Goal: Information Seeking & Learning: Learn about a topic

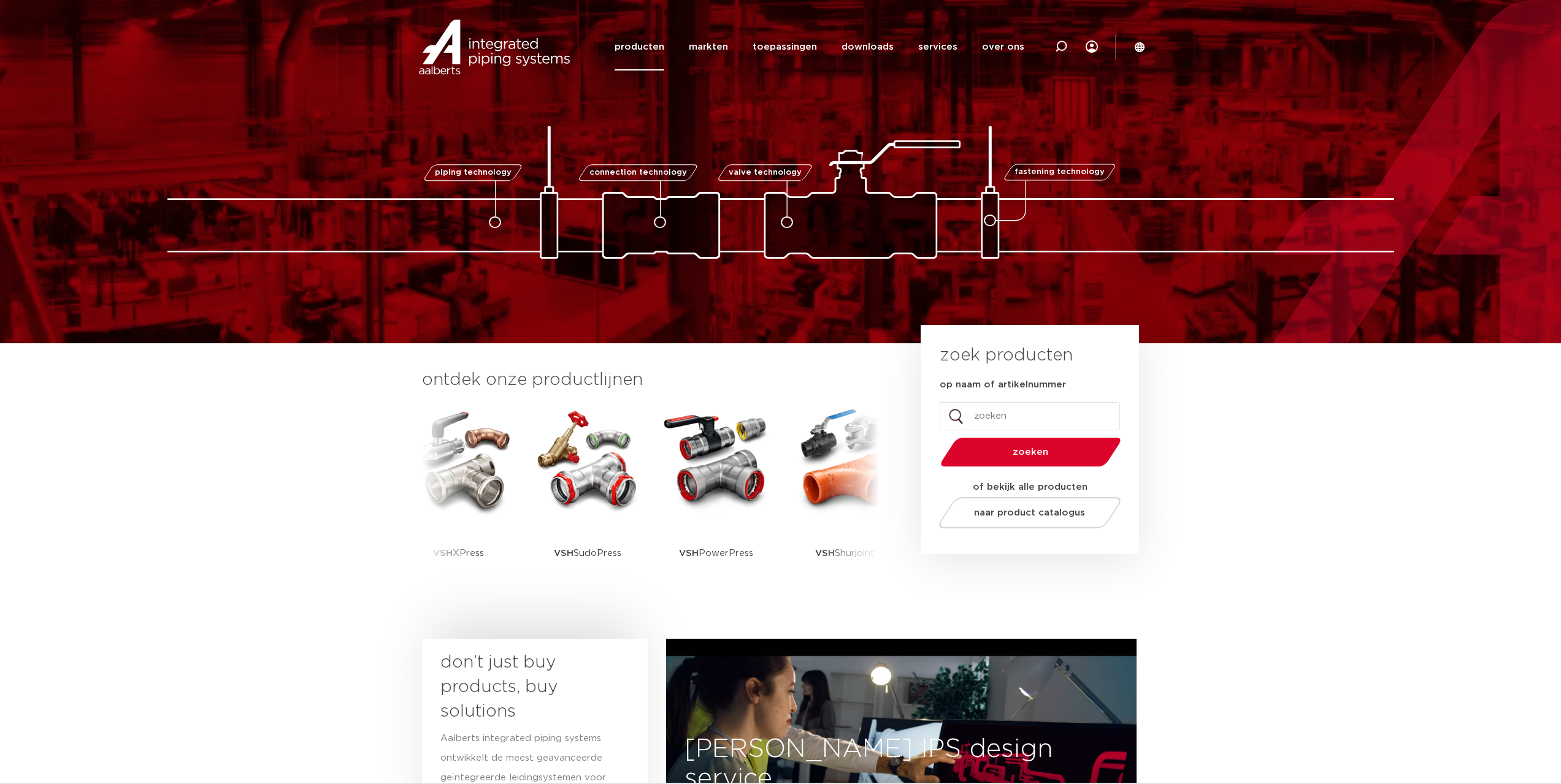
click at [652, 49] on link "producten" at bounding box center [639, 47] width 50 height 47
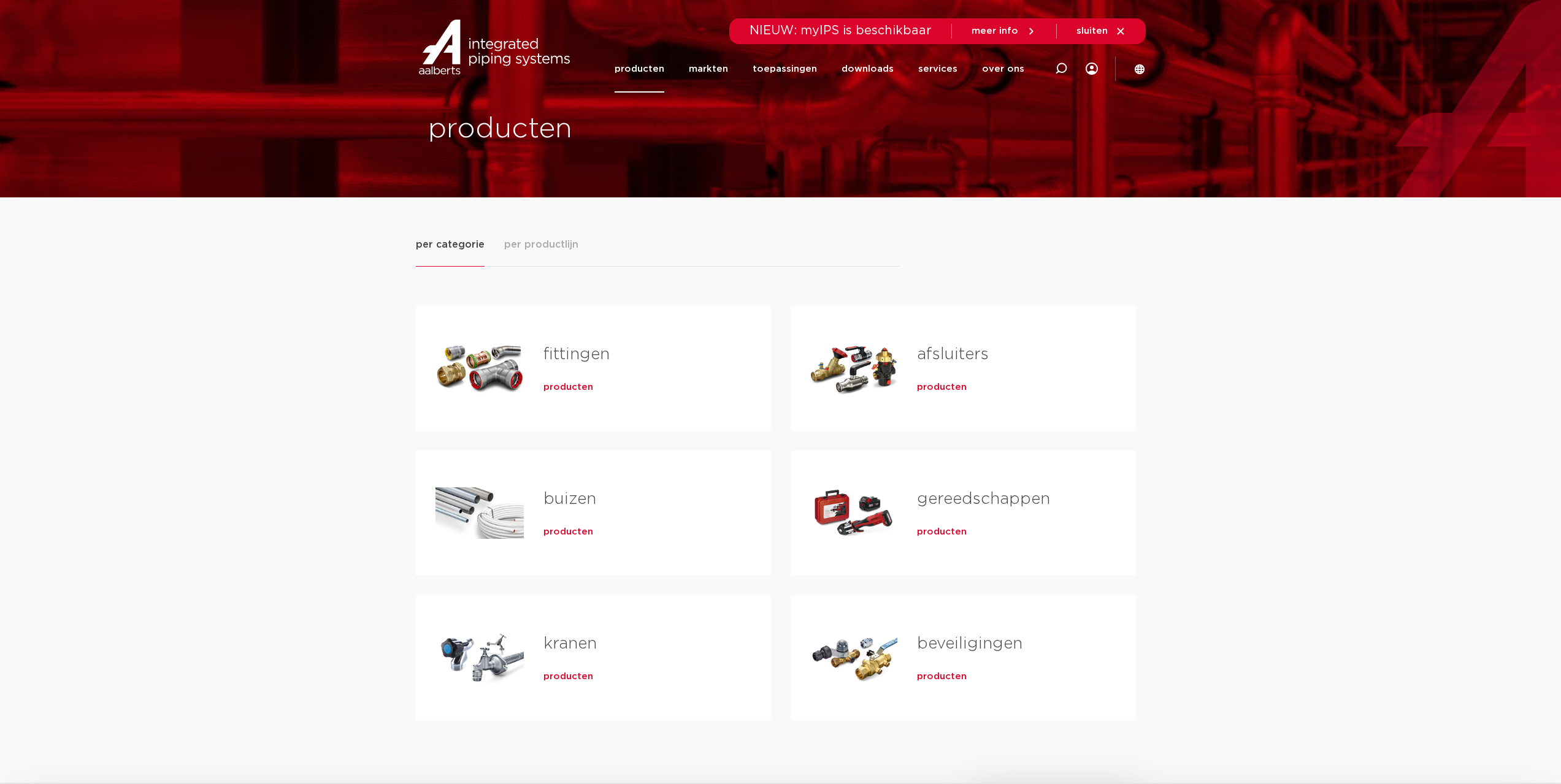
click at [563, 389] on span "producten" at bounding box center [568, 387] width 50 height 12
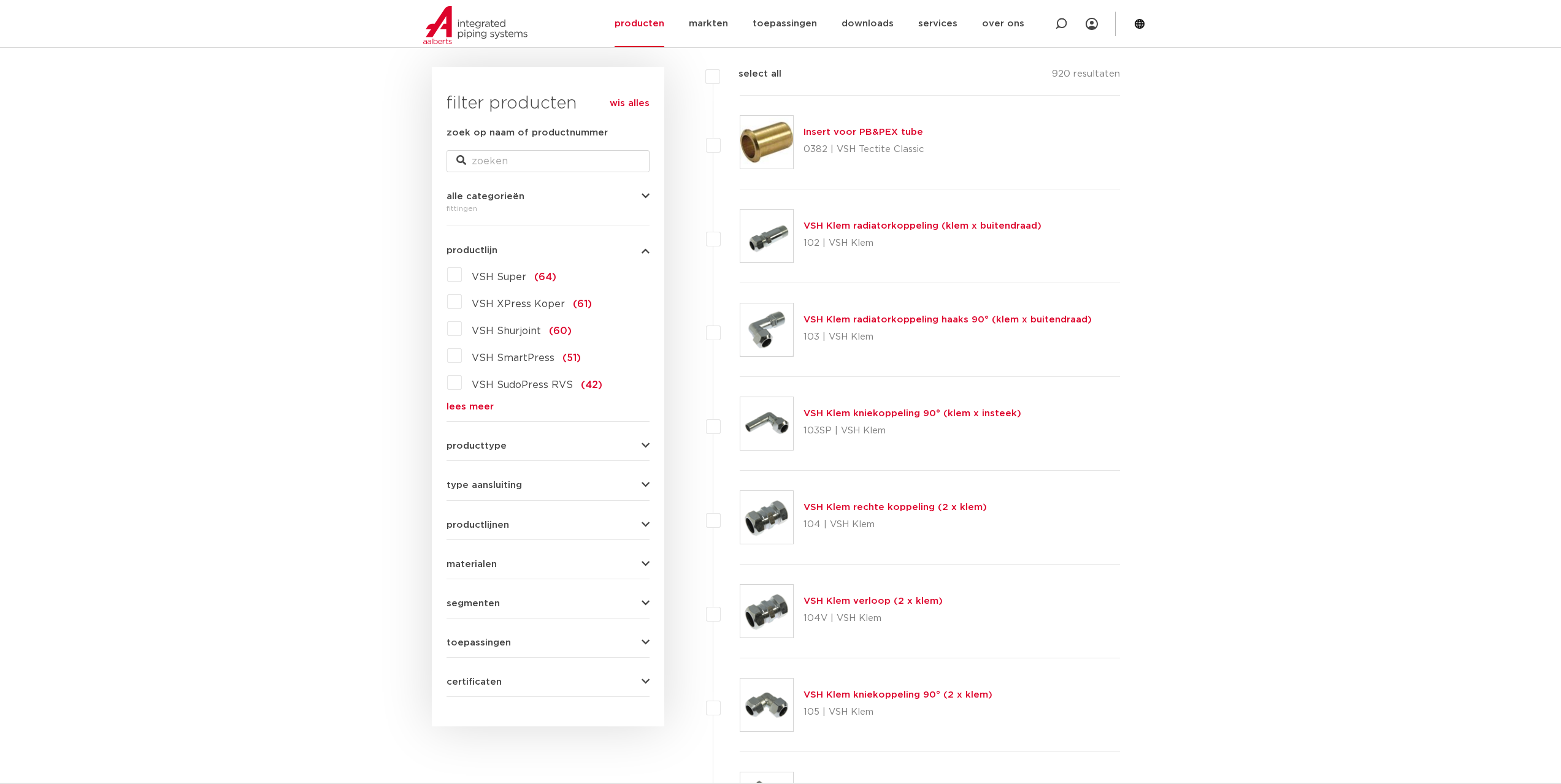
click at [484, 275] on span "VSH Super" at bounding box center [498, 277] width 54 height 10
click at [0, 0] on input "VSH Super (64)" at bounding box center [0, 0] width 0 height 0
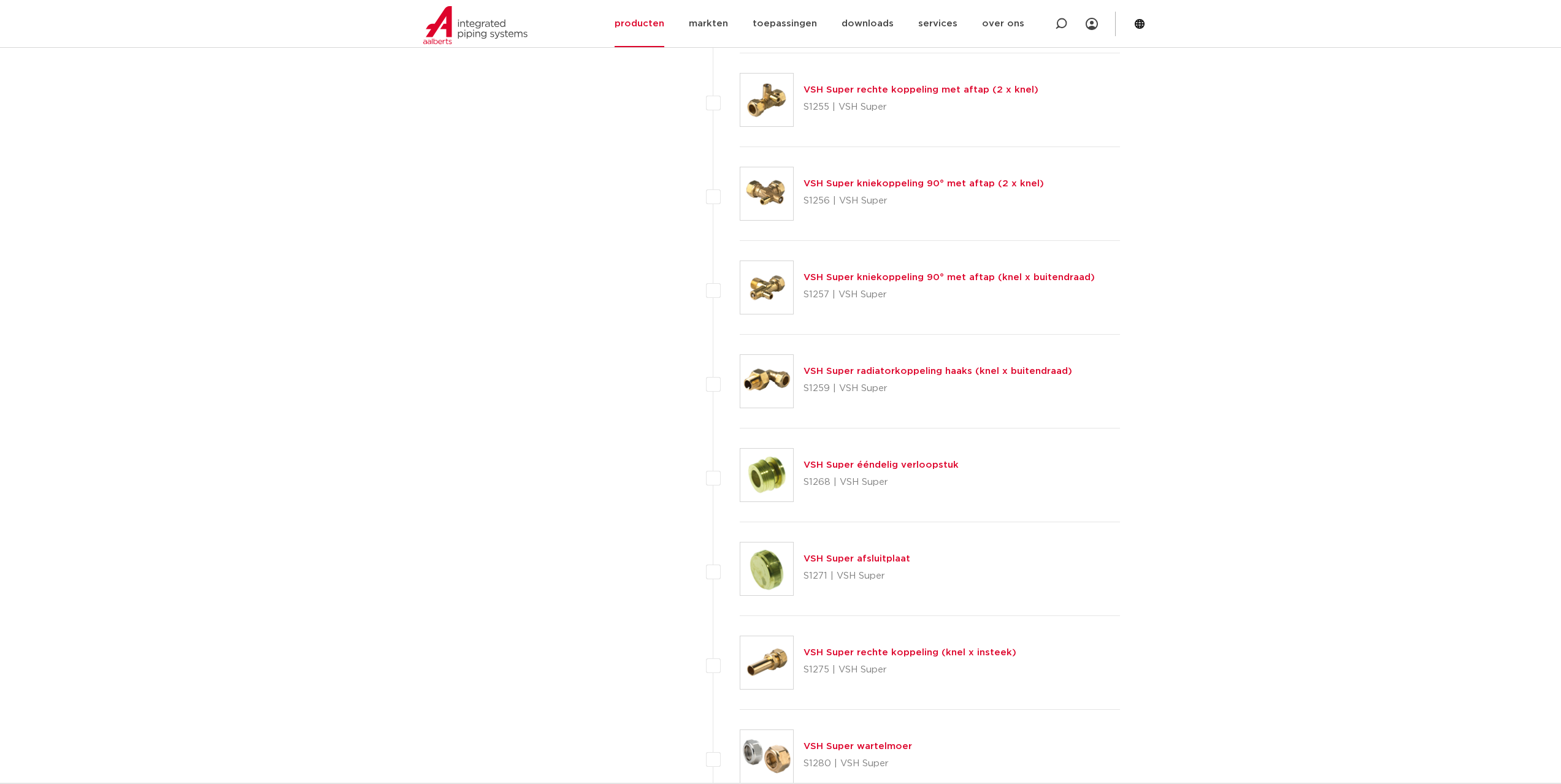
scroll to position [3602, 0]
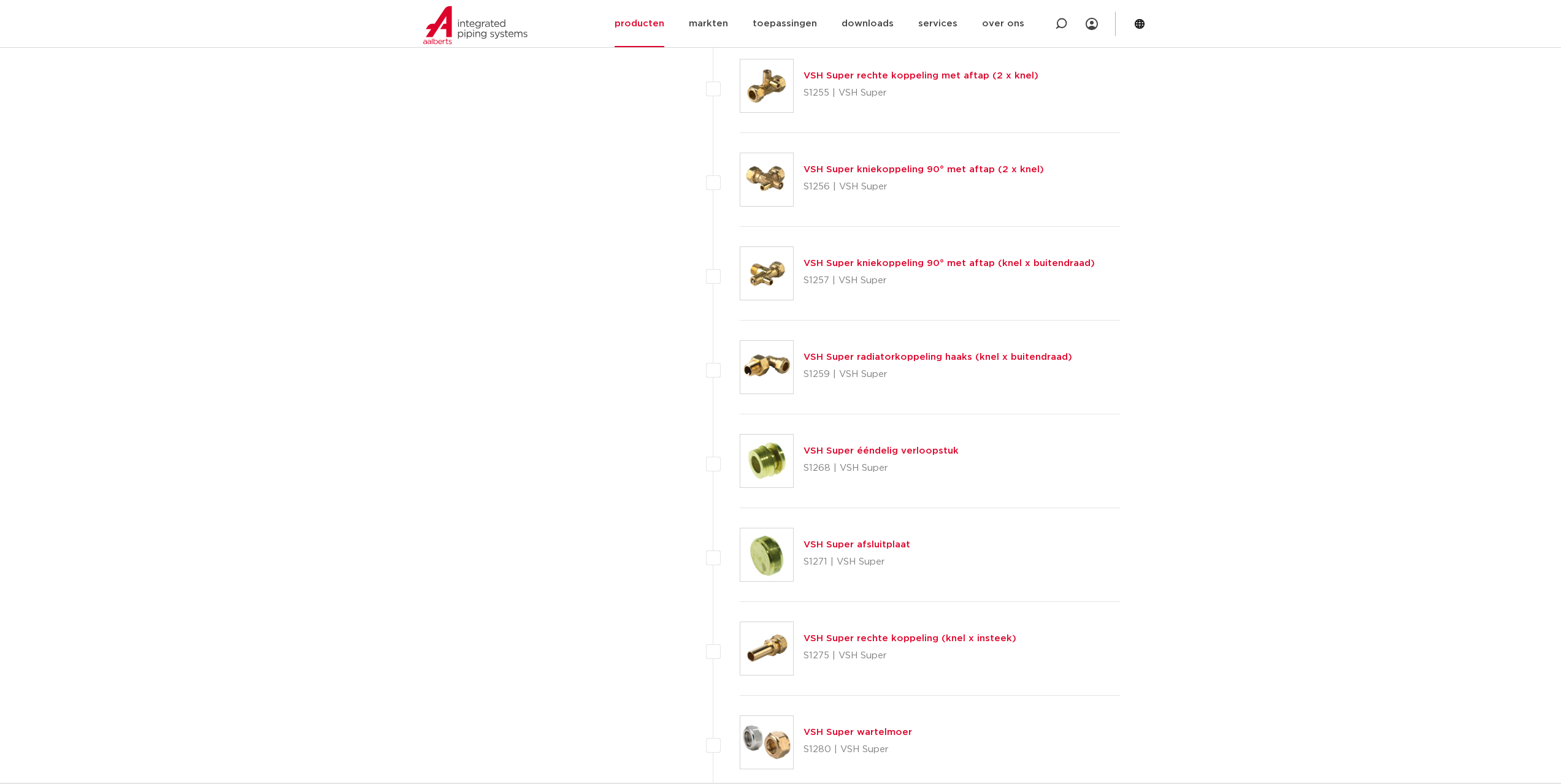
click at [844, 636] on link "VSH Super rechte koppeling (knel x insteek)" at bounding box center [910, 638] width 213 height 9
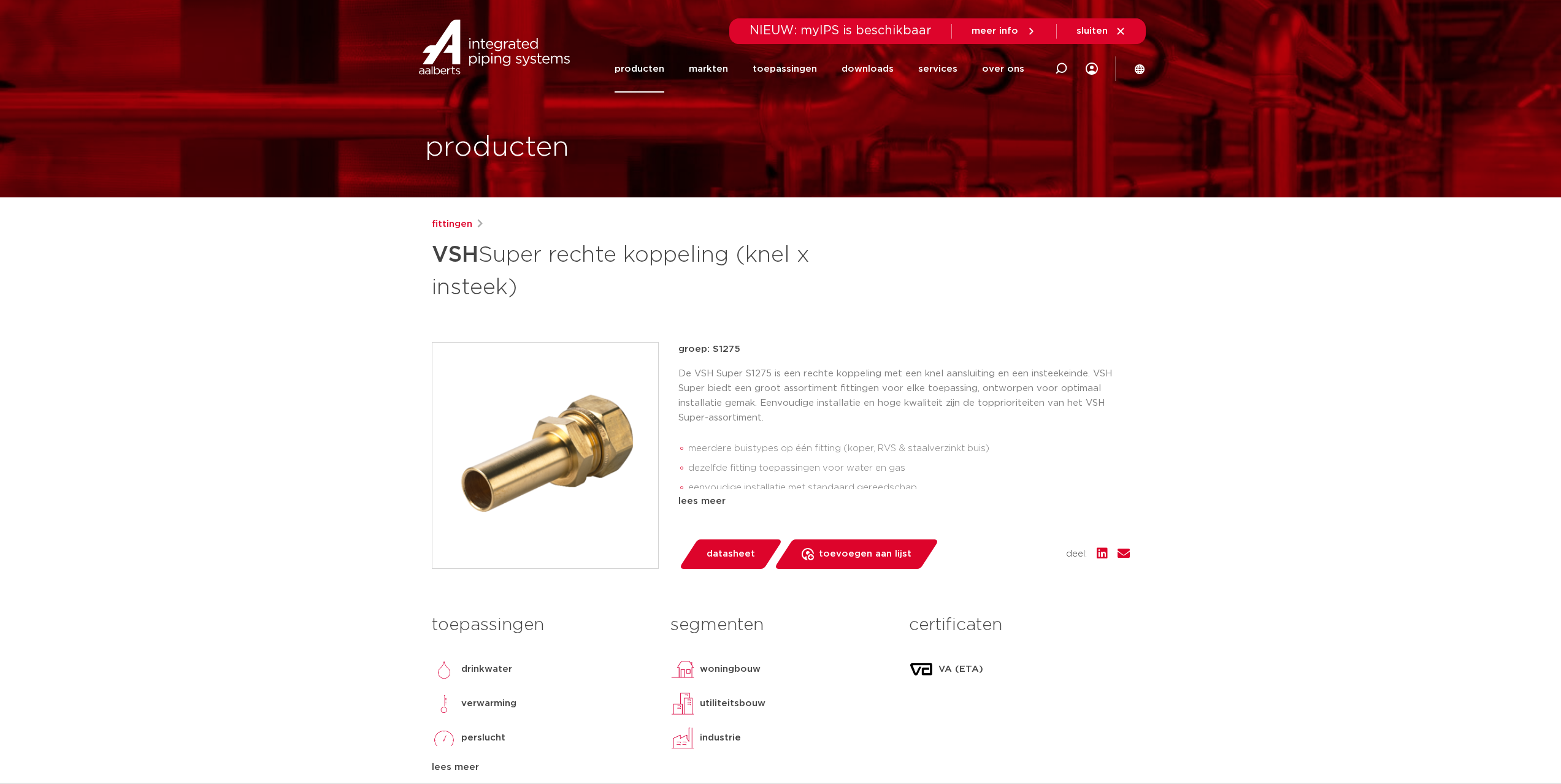
drag, startPoint x: 1355, startPoint y: 417, endPoint x: 1348, endPoint y: 415, distance: 7.3
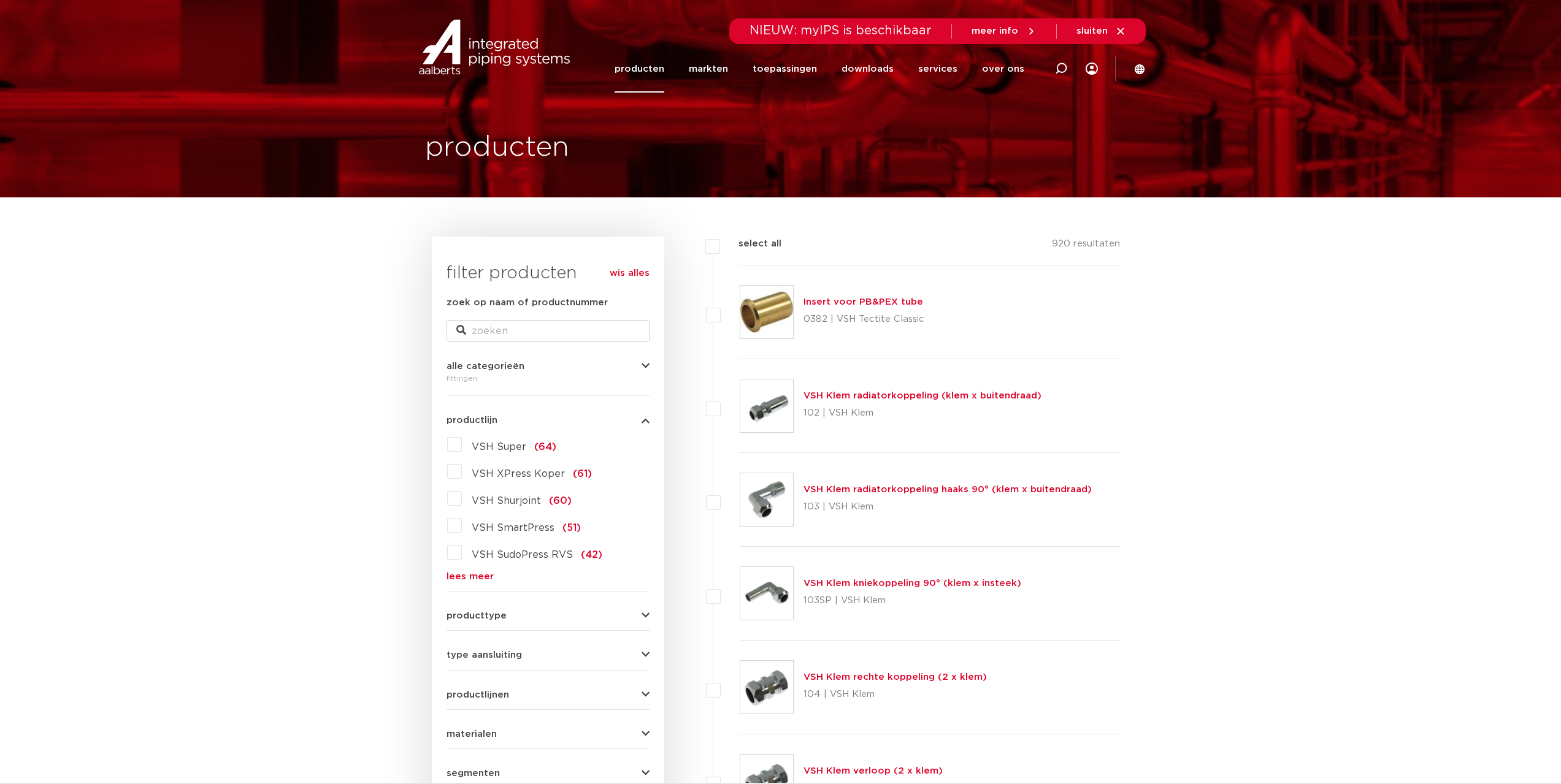
click at [490, 445] on span "VSH Super" at bounding box center [498, 447] width 54 height 10
click at [0, 0] on input "VSH Super (64)" at bounding box center [0, 0] width 0 height 0
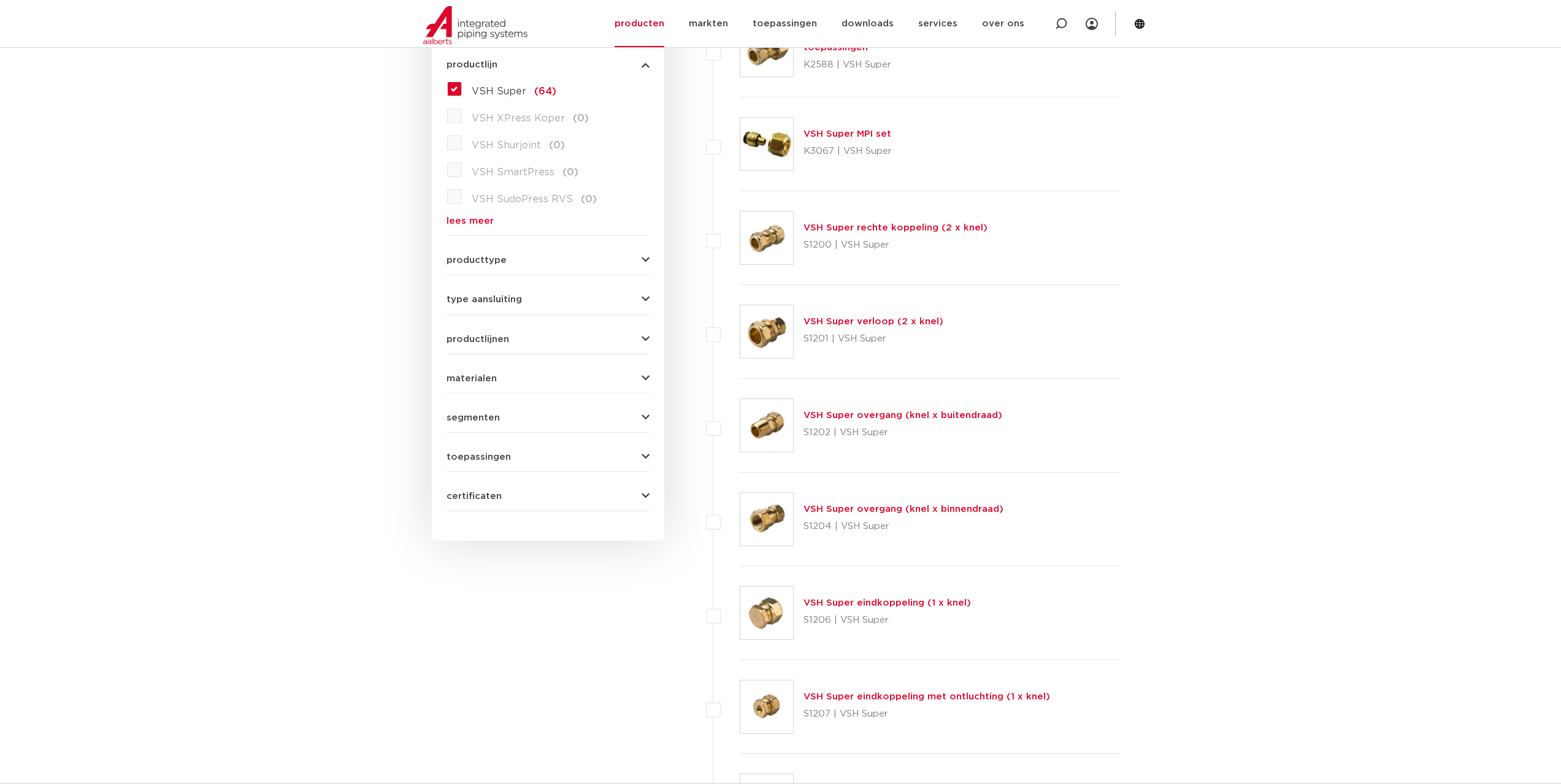
scroll to position [368, 0]
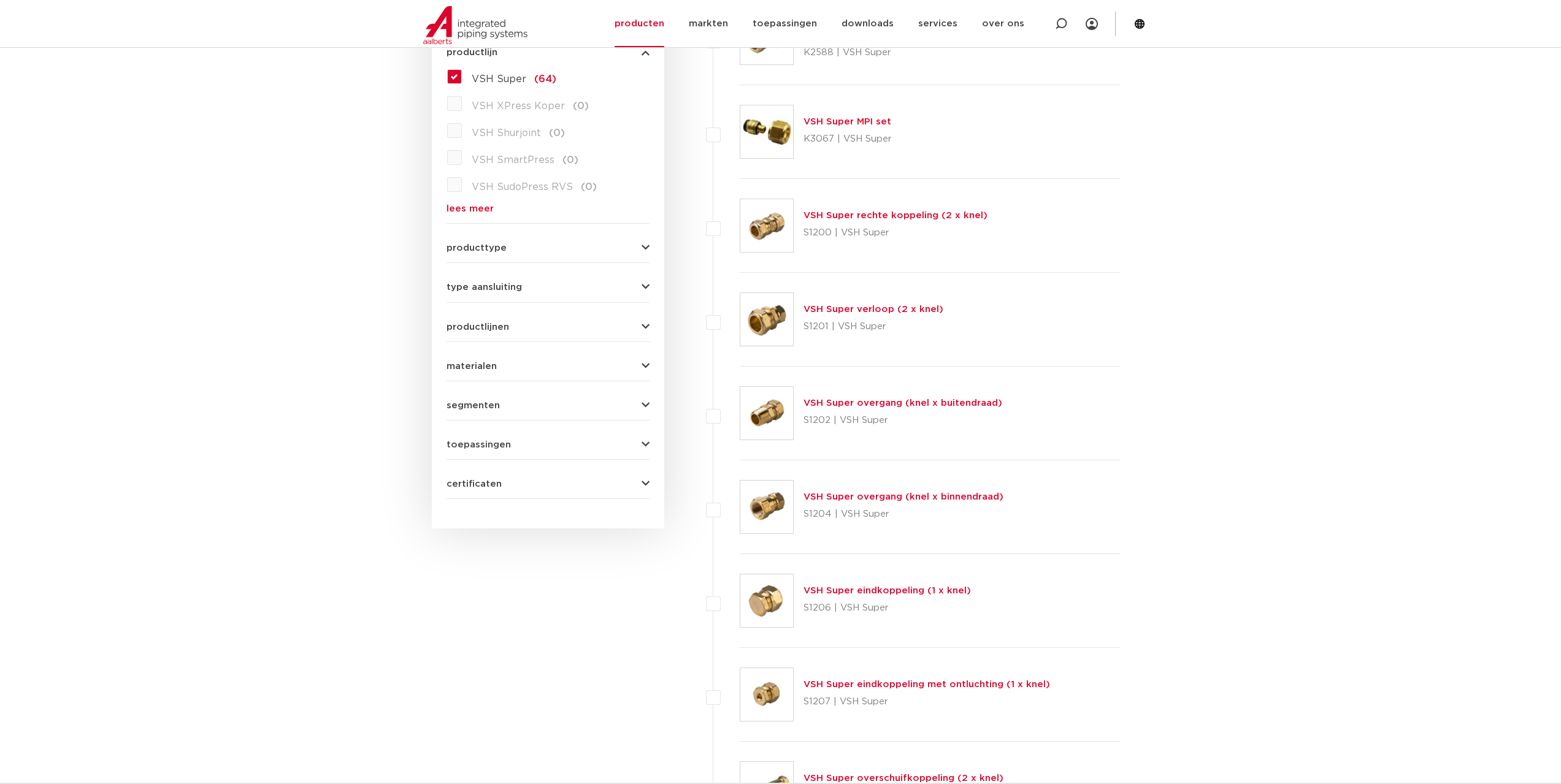
click at [549, 288] on button "type aansluiting" at bounding box center [547, 287] width 203 height 9
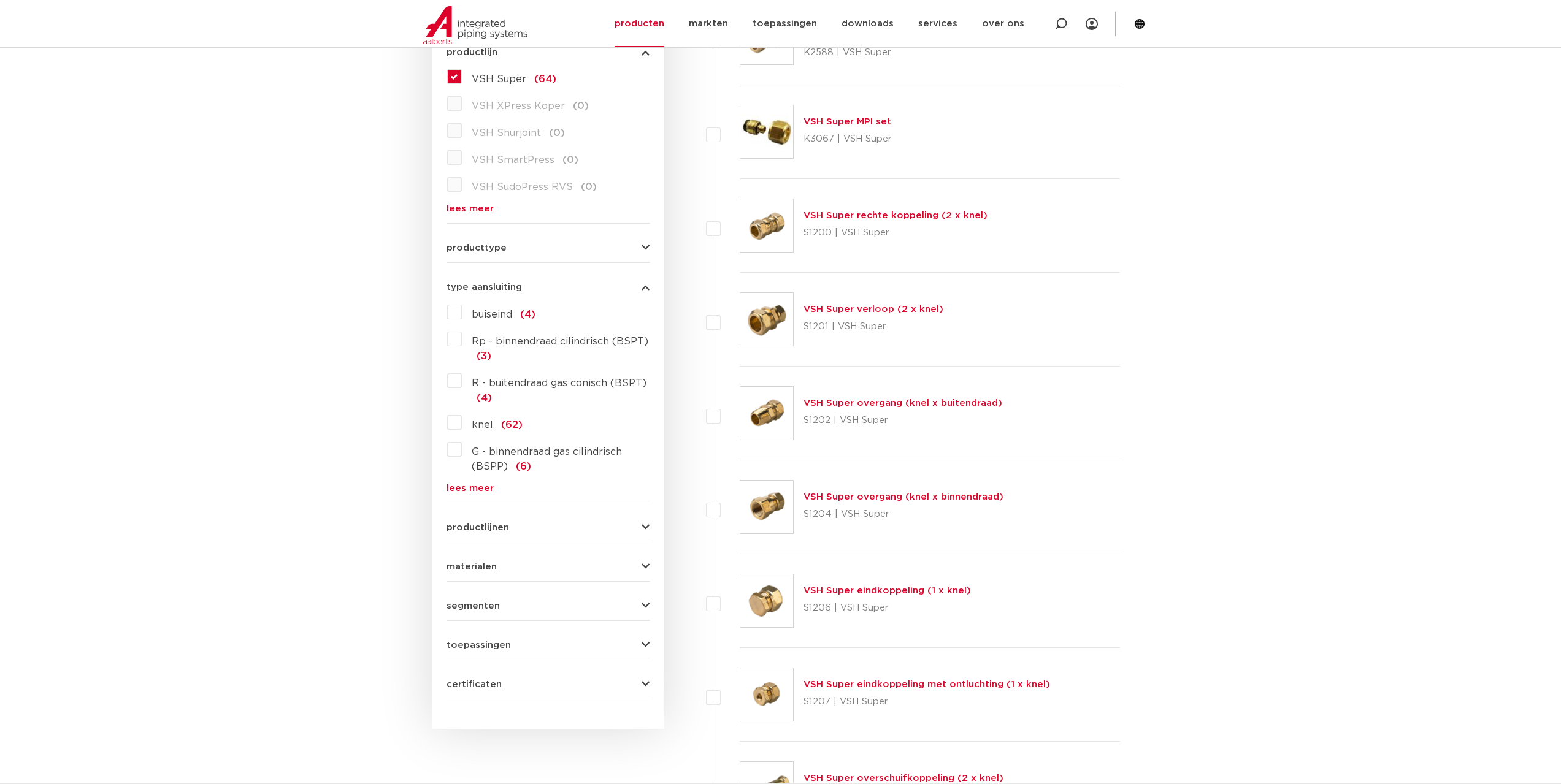
click at [486, 316] on span "buiseind" at bounding box center [492, 314] width 41 height 10
click at [0, 0] on input "buiseind (4)" at bounding box center [0, 0] width 0 height 0
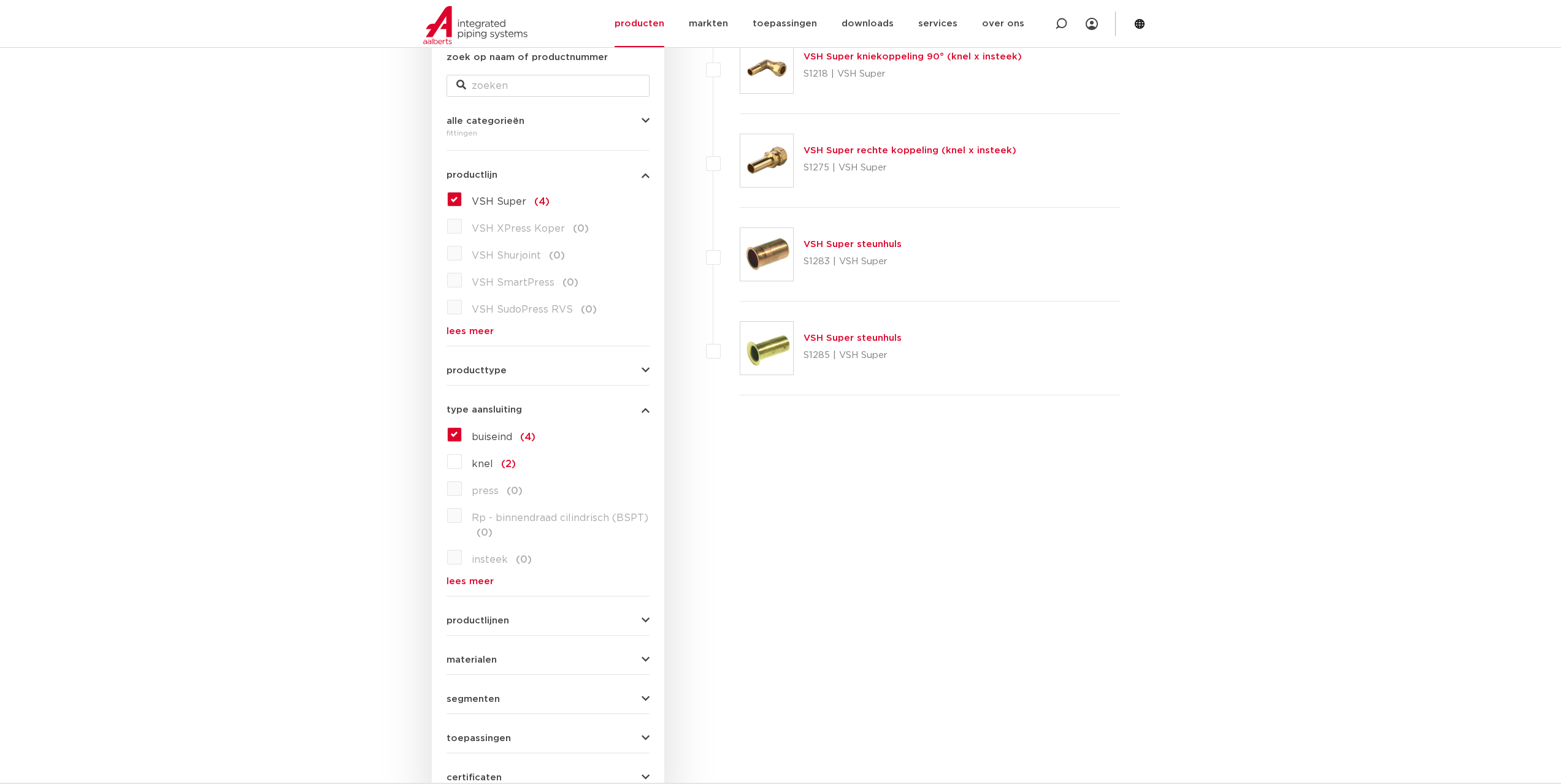
scroll to position [184, 0]
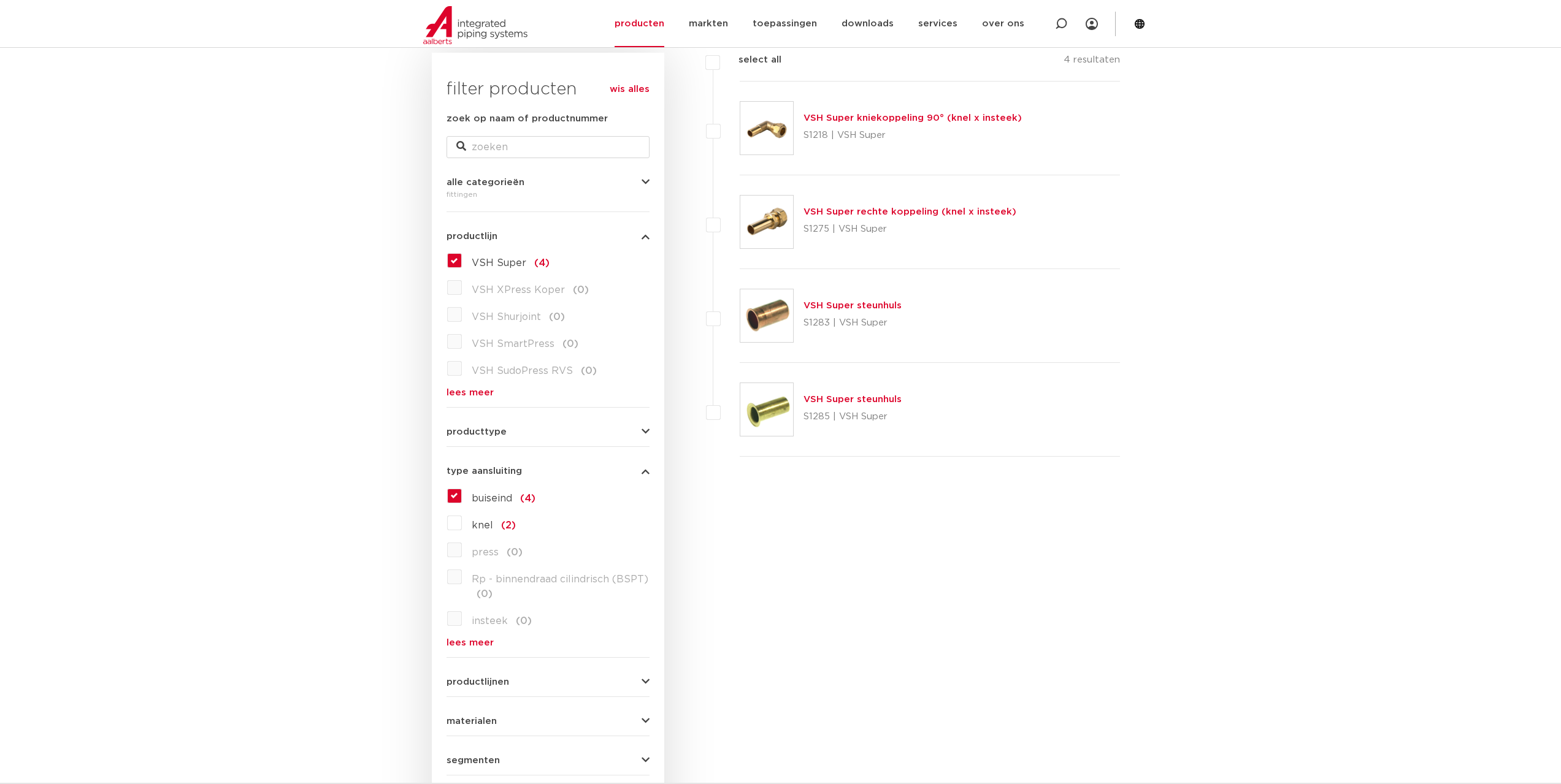
click at [490, 291] on span "VSH XPress Koper" at bounding box center [518, 289] width 93 height 10
click at [462, 493] on label "buiseind (4)" at bounding box center [499, 496] width 74 height 20
click at [0, 0] on input "buiseind (4)" at bounding box center [0, 0] width 0 height 0
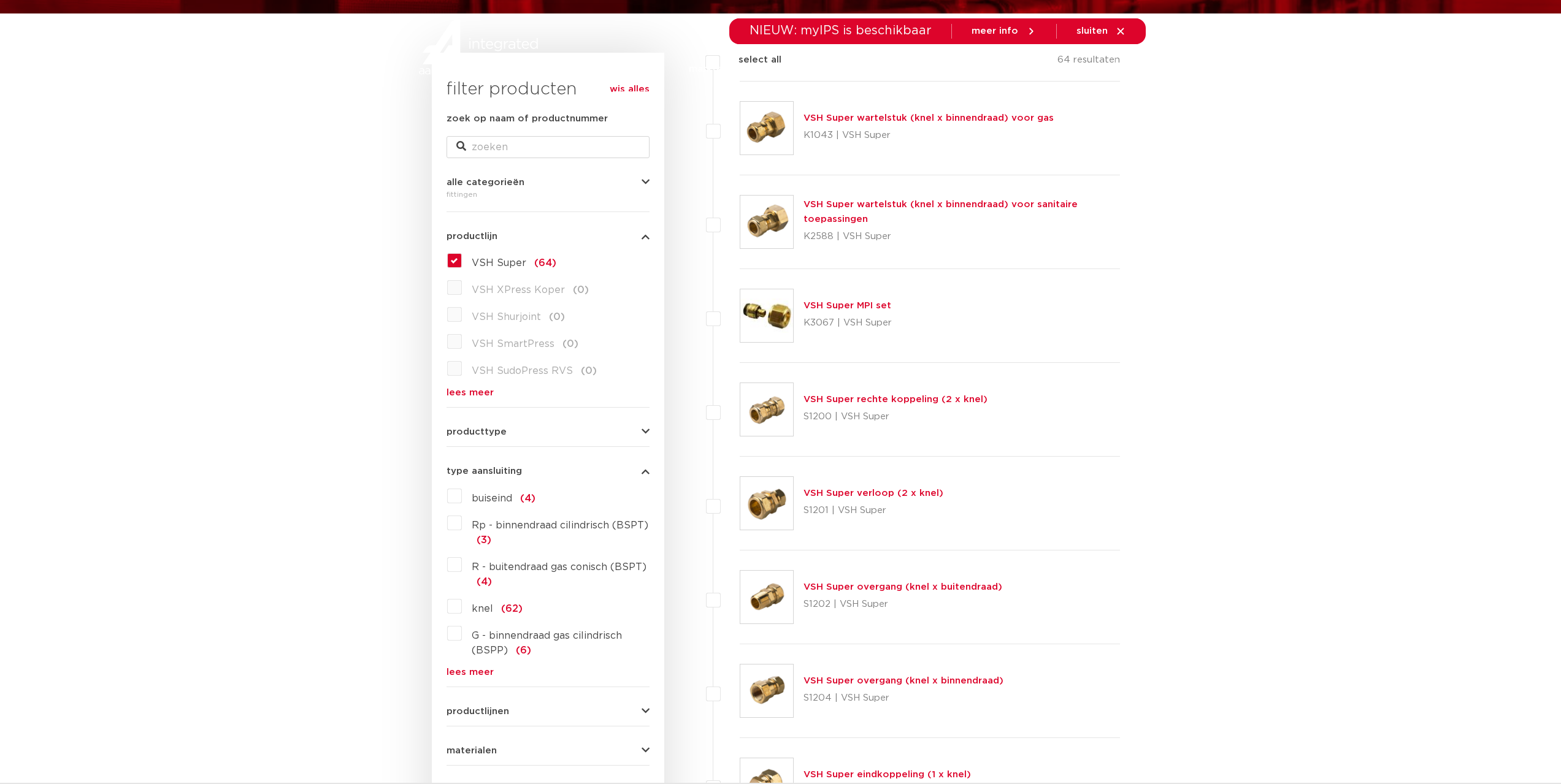
scroll to position [184, 0]
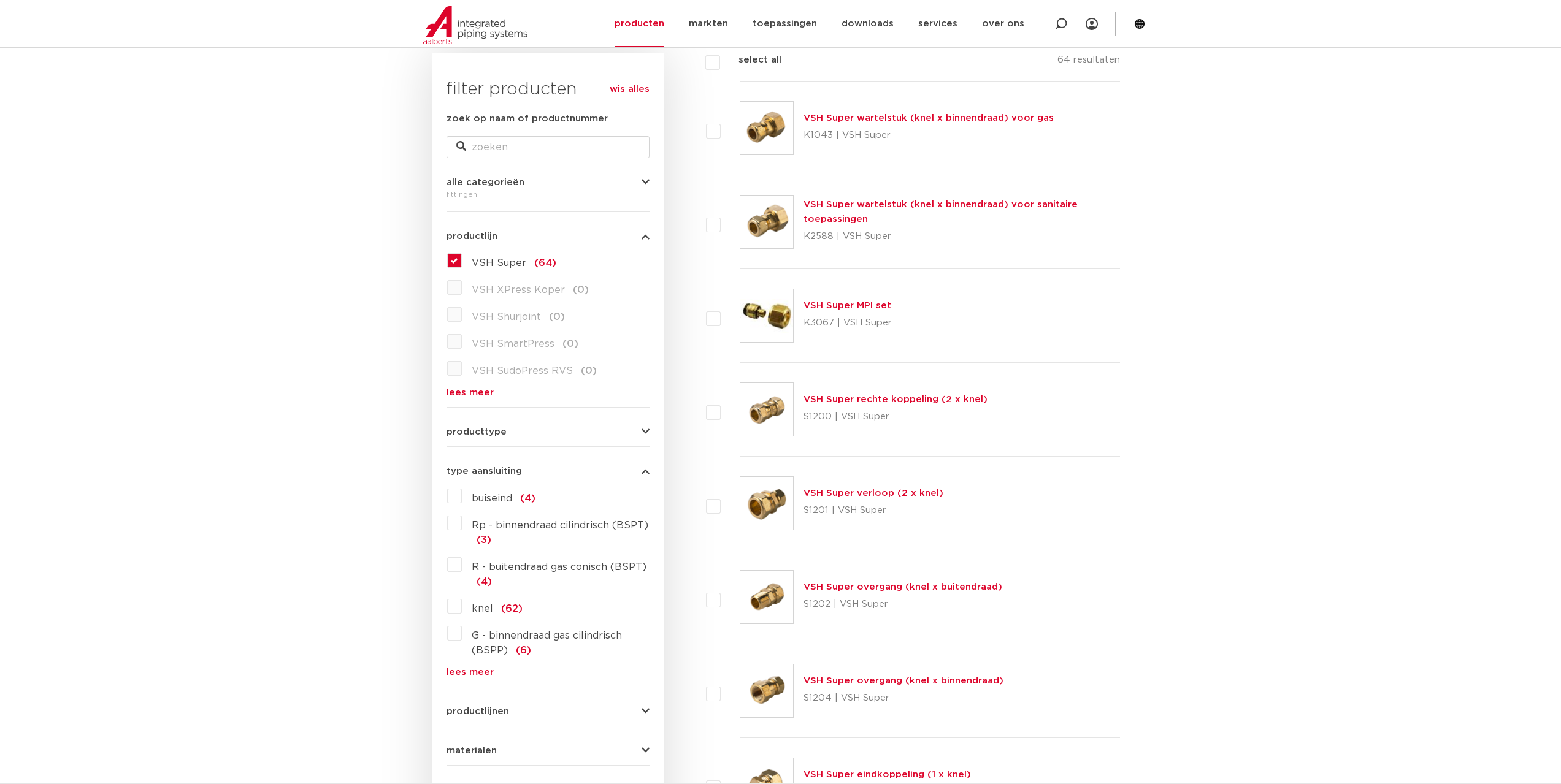
click at [462, 259] on label "VSH Super (64)" at bounding box center [509, 260] width 95 height 20
click at [0, 0] on input "VSH Super (64)" at bounding box center [0, 0] width 0 height 0
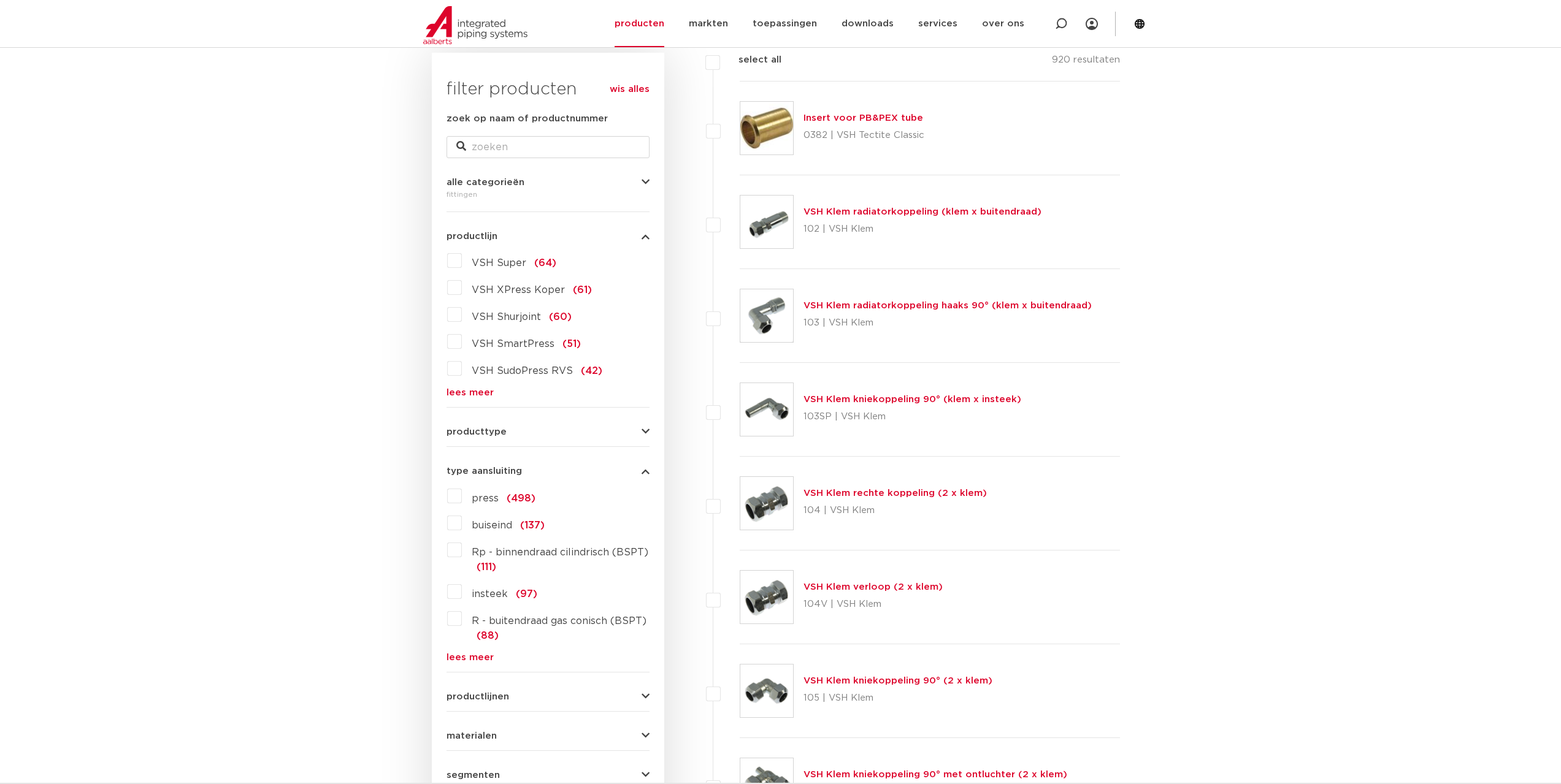
scroll to position [184, 0]
click at [462, 290] on label "VSH XPress Koper (61)" at bounding box center [527, 287] width 130 height 20
click at [0, 0] on input "VSH XPress Koper (61)" at bounding box center [0, 0] width 0 height 0
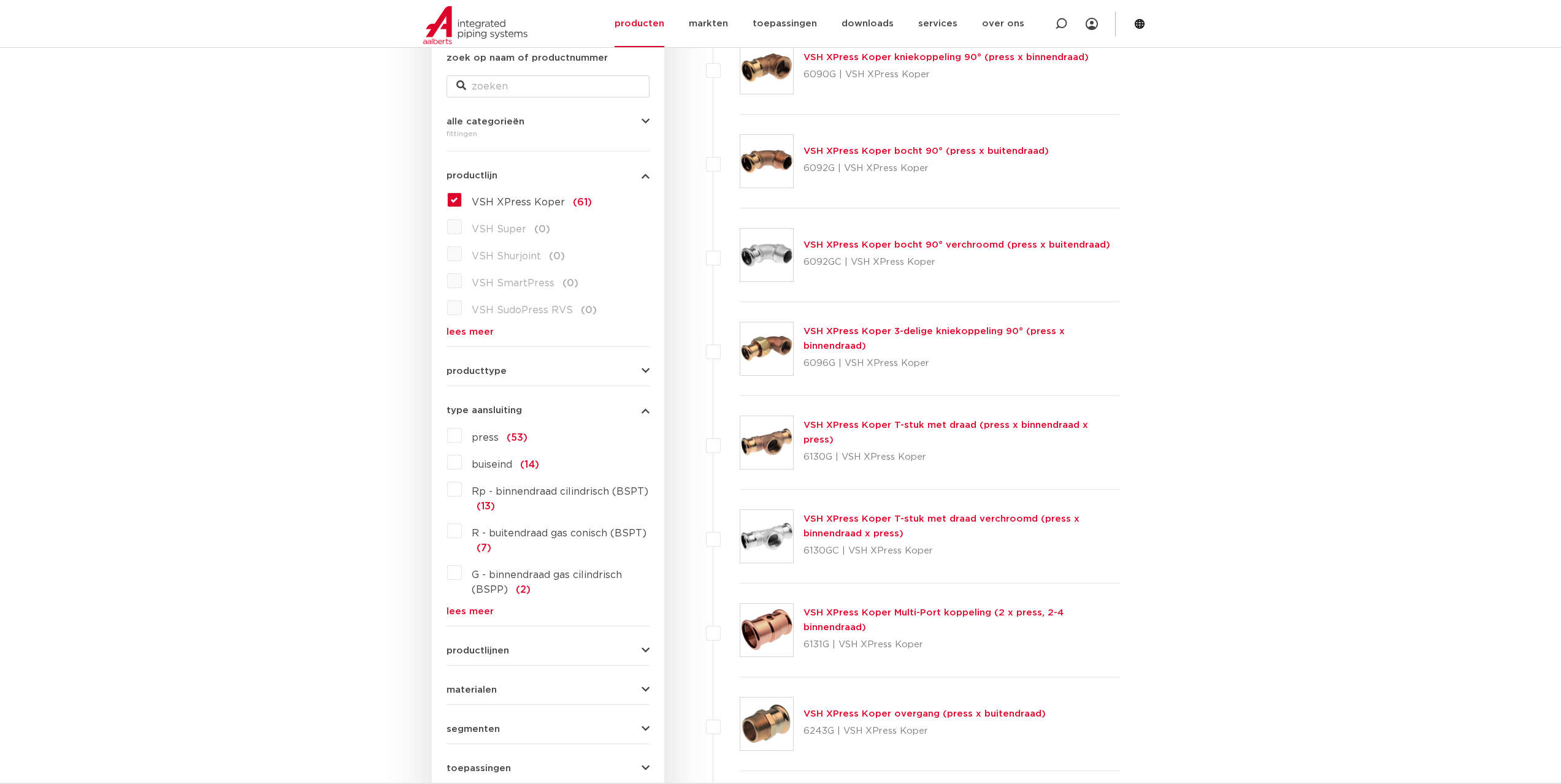
scroll to position [245, 0]
click at [462, 197] on label "VSH XPress Koper (61)" at bounding box center [527, 199] width 130 height 20
click at [0, 0] on input "VSH XPress Koper (61)" at bounding box center [0, 0] width 0 height 0
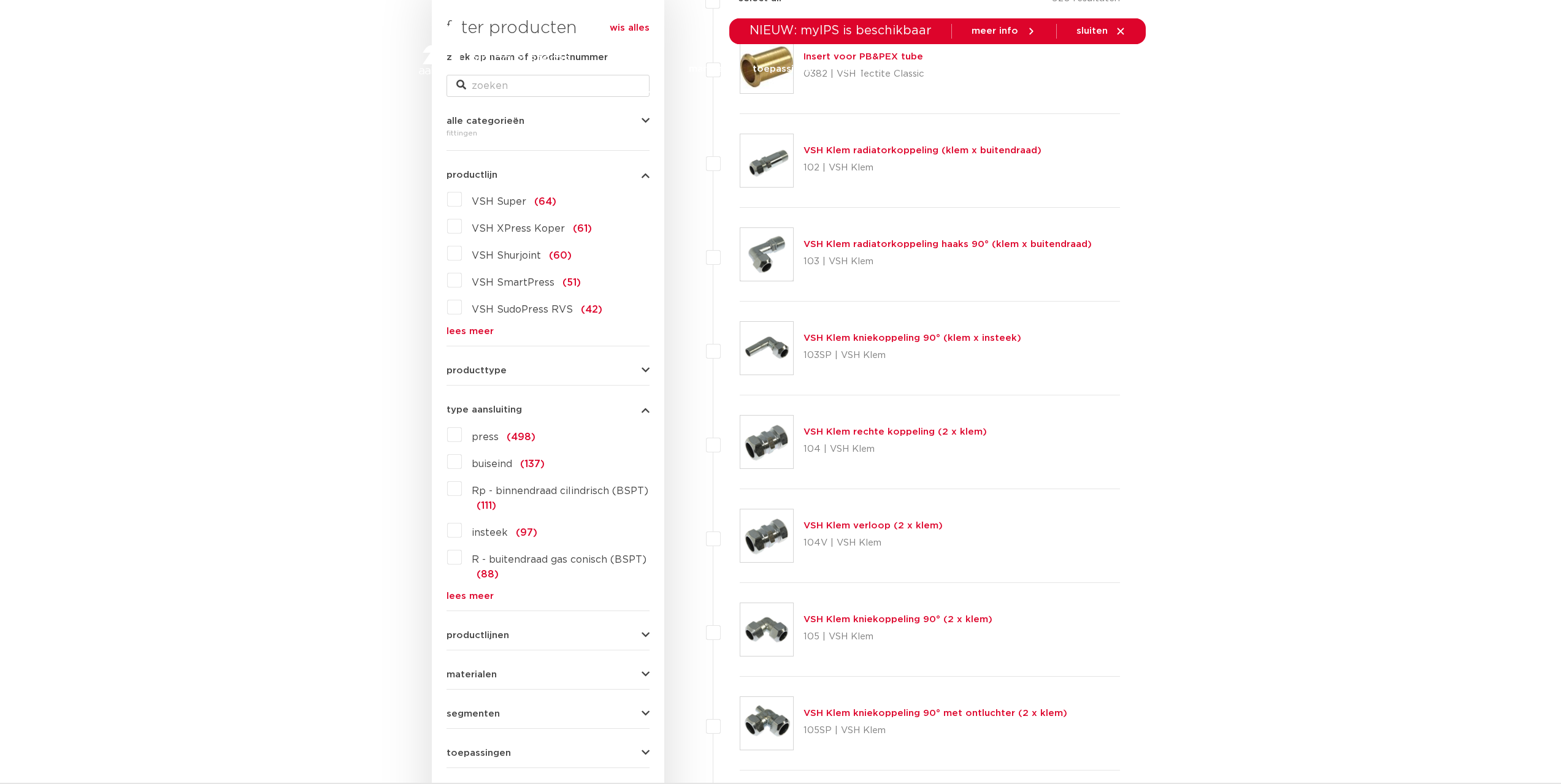
scroll to position [245, 0]
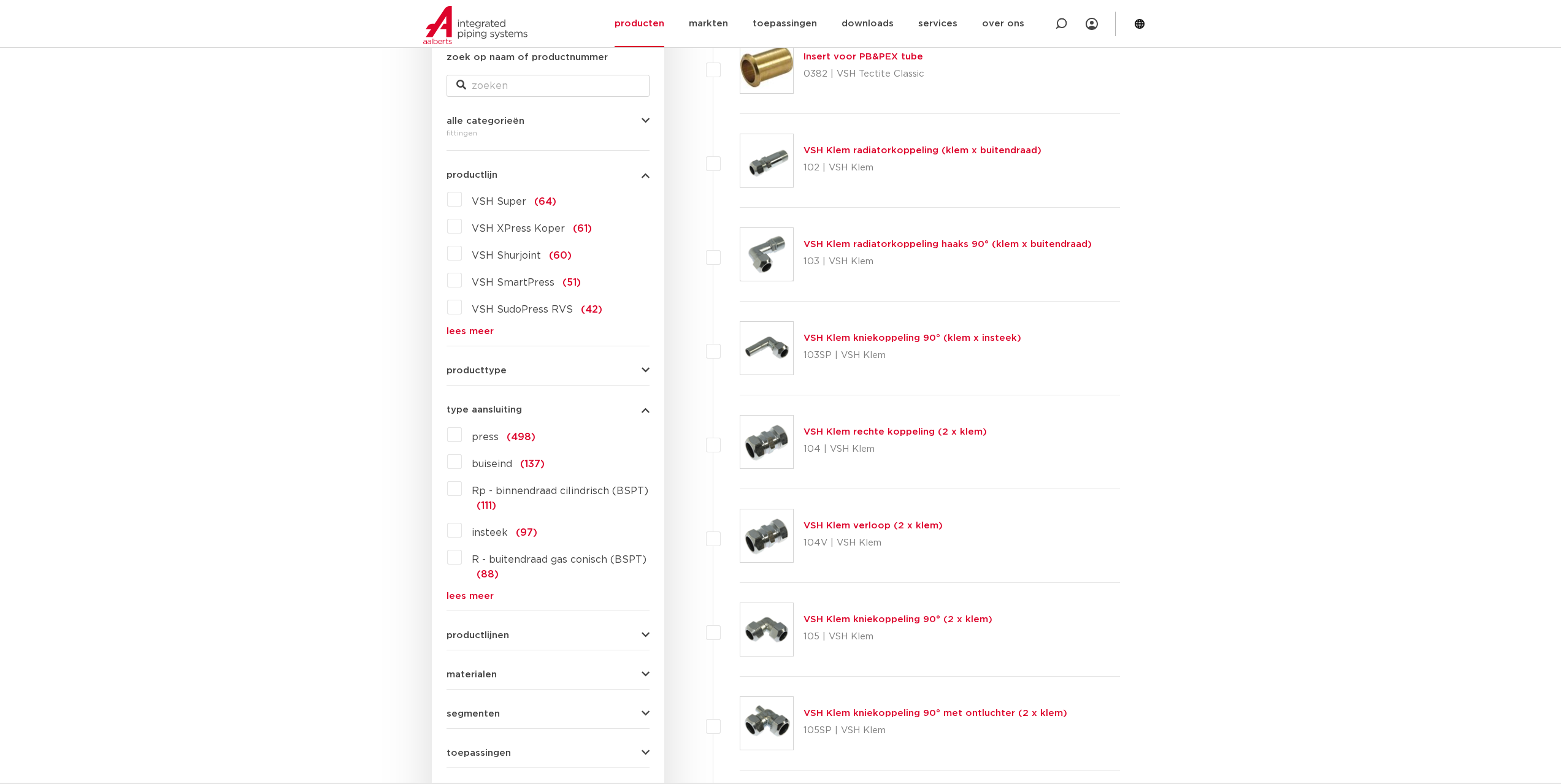
click at [462, 201] on label "VSH Super (64)" at bounding box center [509, 199] width 95 height 20
click at [0, 0] on input "VSH Super (64)" at bounding box center [0, 0] width 0 height 0
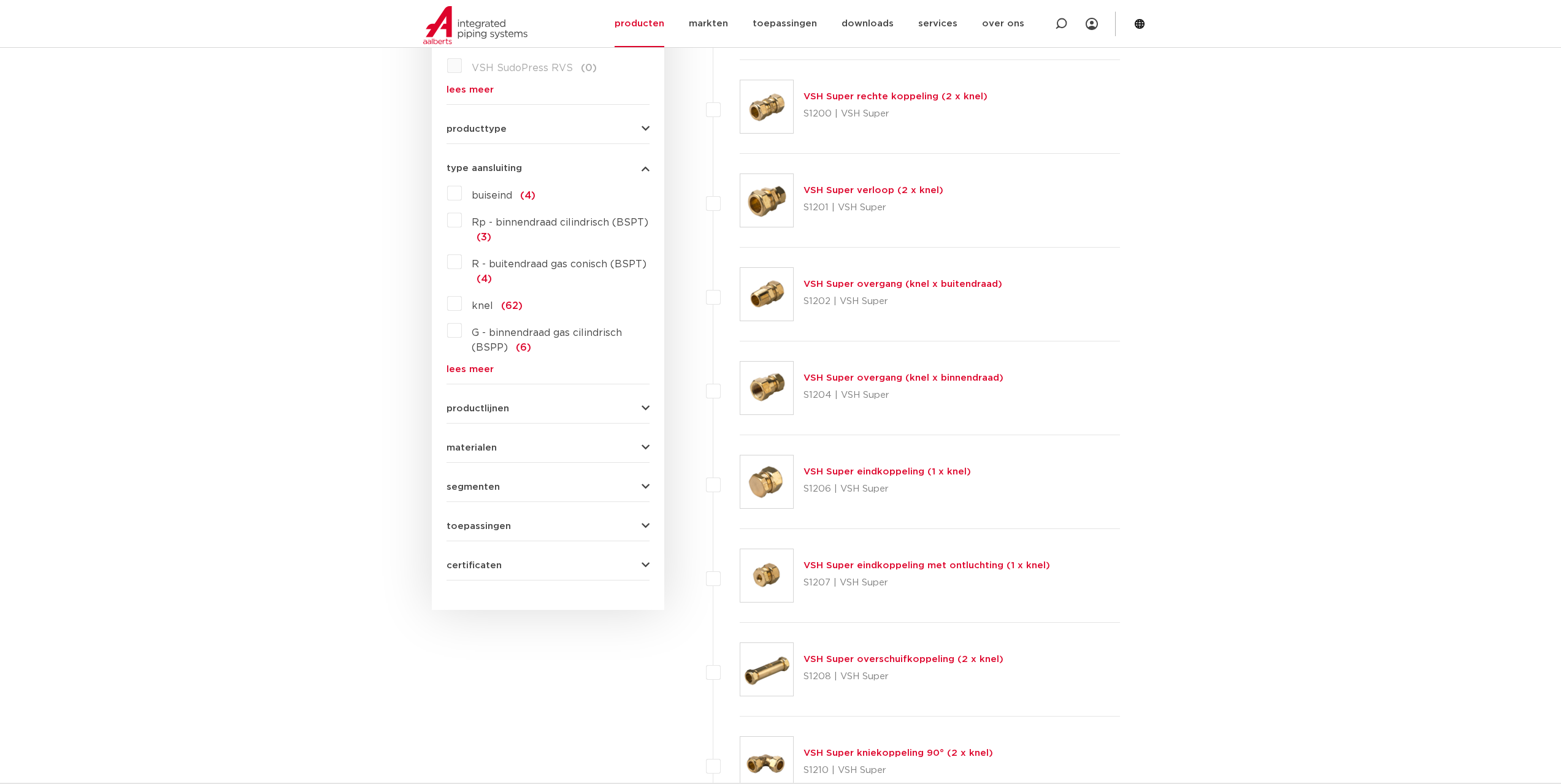
scroll to position [490, 0]
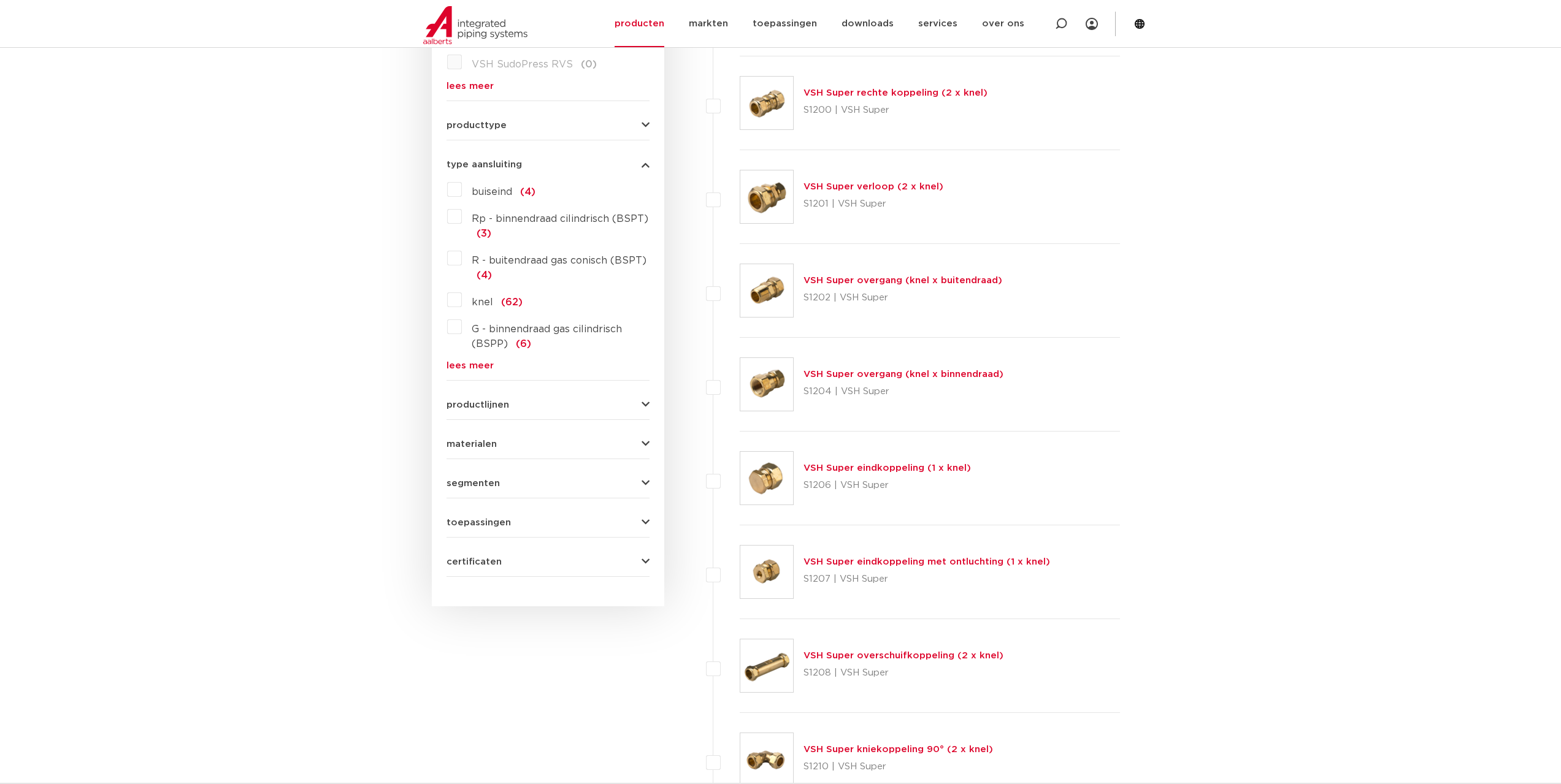
click at [458, 363] on link "lees meer" at bounding box center [547, 365] width 203 height 9
click at [488, 369] on span "wartelmoer" at bounding box center [500, 371] width 58 height 10
click at [0, 0] on input "wartelmoer (1)" at bounding box center [0, 0] width 0 height 0
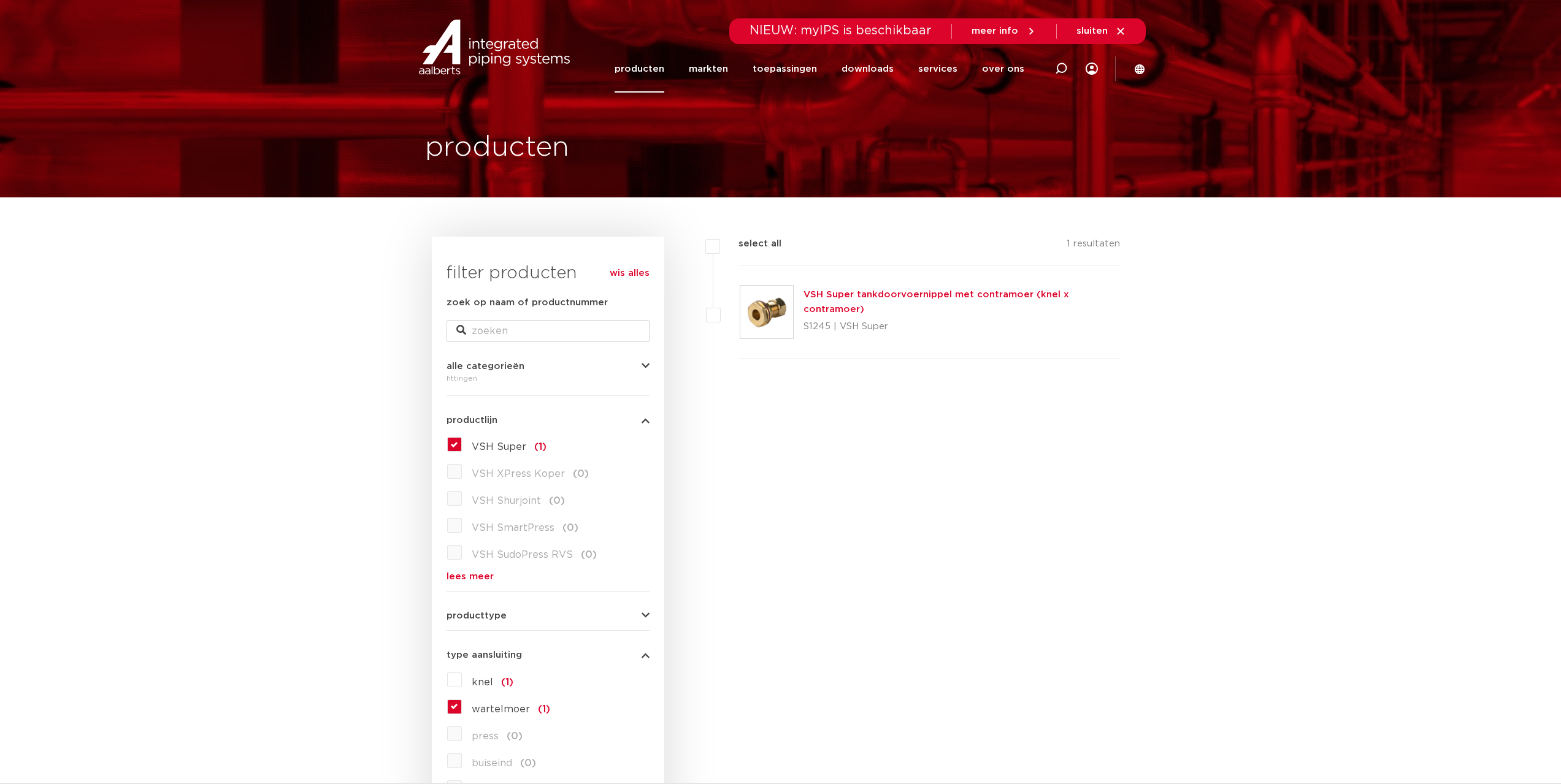
click at [462, 705] on label "wartelmoer (1)" at bounding box center [506, 707] width 89 height 20
click at [0, 0] on input "wartelmoer (1)" at bounding box center [0, 0] width 0 height 0
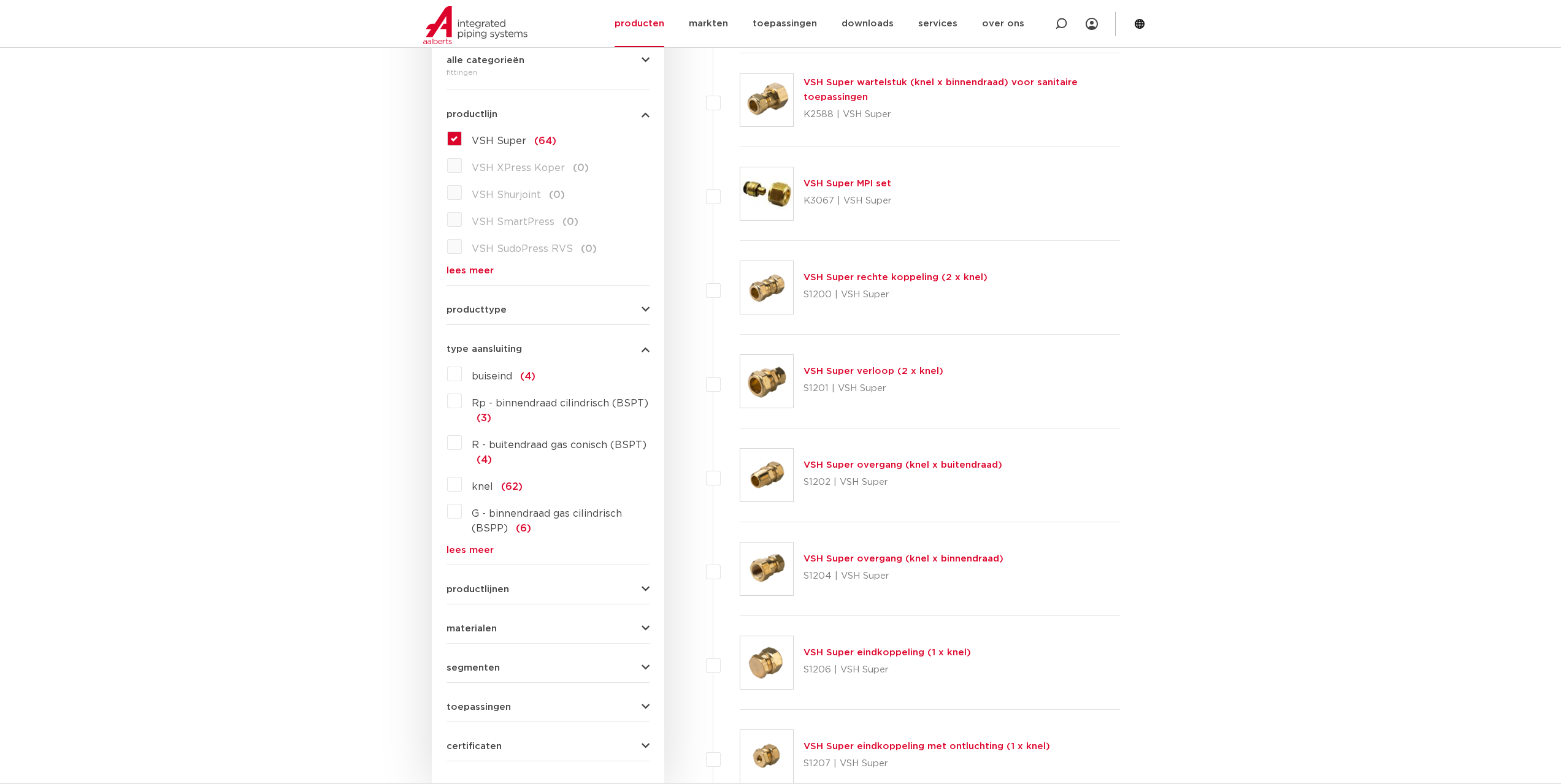
scroll to position [306, 0]
click at [765, 484] on img at bounding box center [767, 474] width 53 height 52
